Goal: Task Accomplishment & Management: Manage account settings

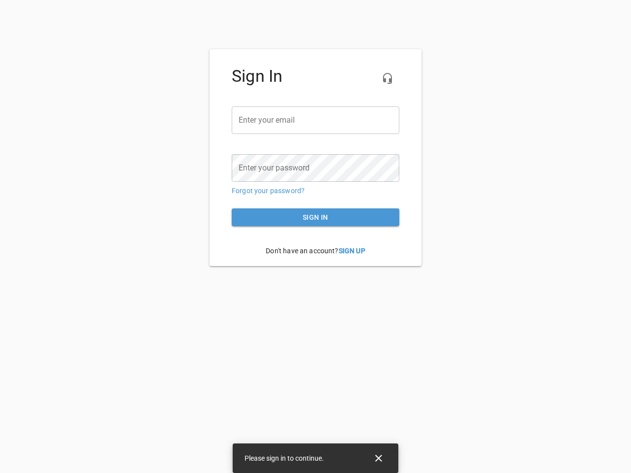
click at [387, 78] on icon "button" at bounding box center [387, 78] width 12 height 12
click at [315, 120] on input "email" at bounding box center [316, 120] width 168 height 28
click at [378, 458] on icon "Close" at bounding box center [378, 458] width 7 height 7
